Goal: Information Seeking & Learning: Check status

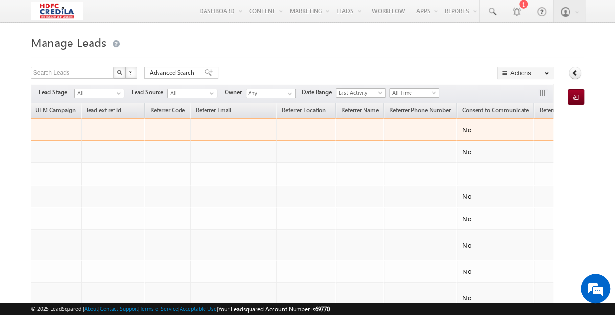
scroll to position [0, 615]
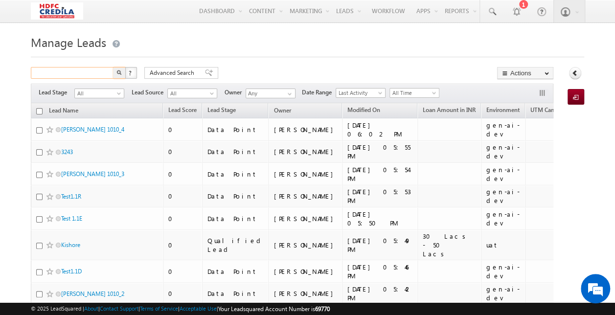
click at [72, 73] on input "text" at bounding box center [73, 73] width 84 height 12
paste input "1898392838"
type input "1898392838"
click at [113, 67] on button "button" at bounding box center [119, 73] width 13 height 12
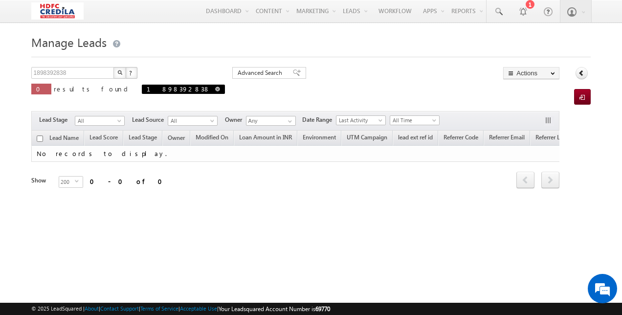
click at [215, 91] on span at bounding box center [217, 89] width 5 height 5
type input "Search Leads"
